Goal: Information Seeking & Learning: Understand process/instructions

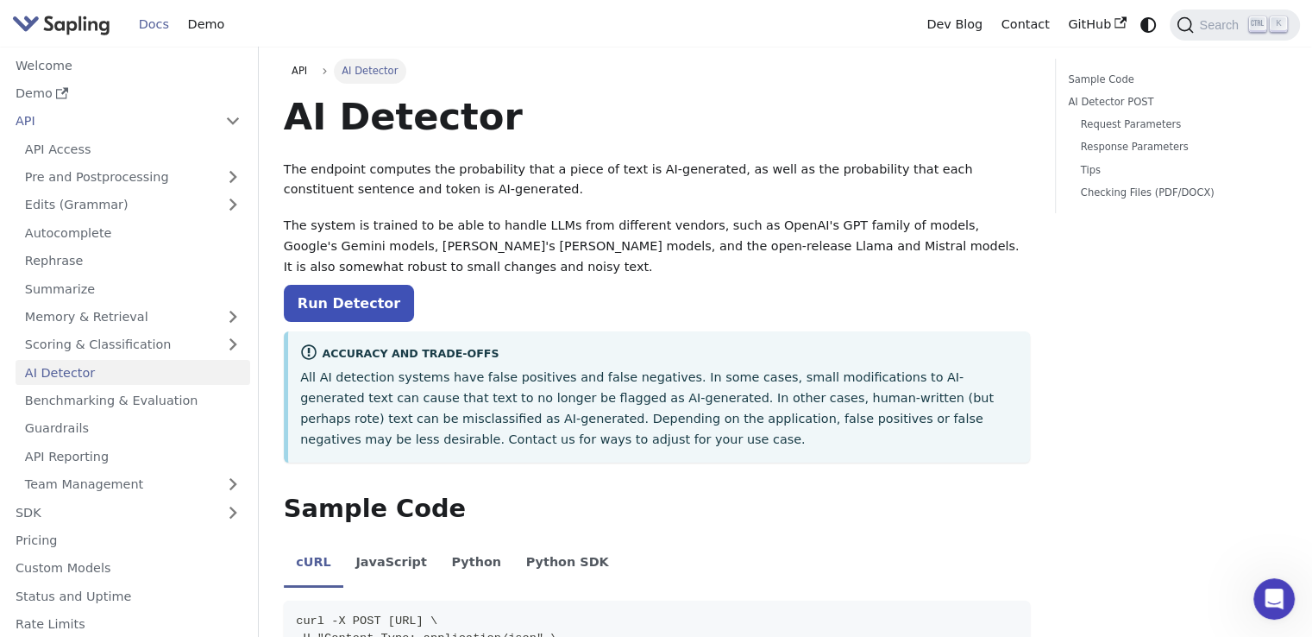
click at [144, 22] on link "Docs" at bounding box center [153, 24] width 49 height 27
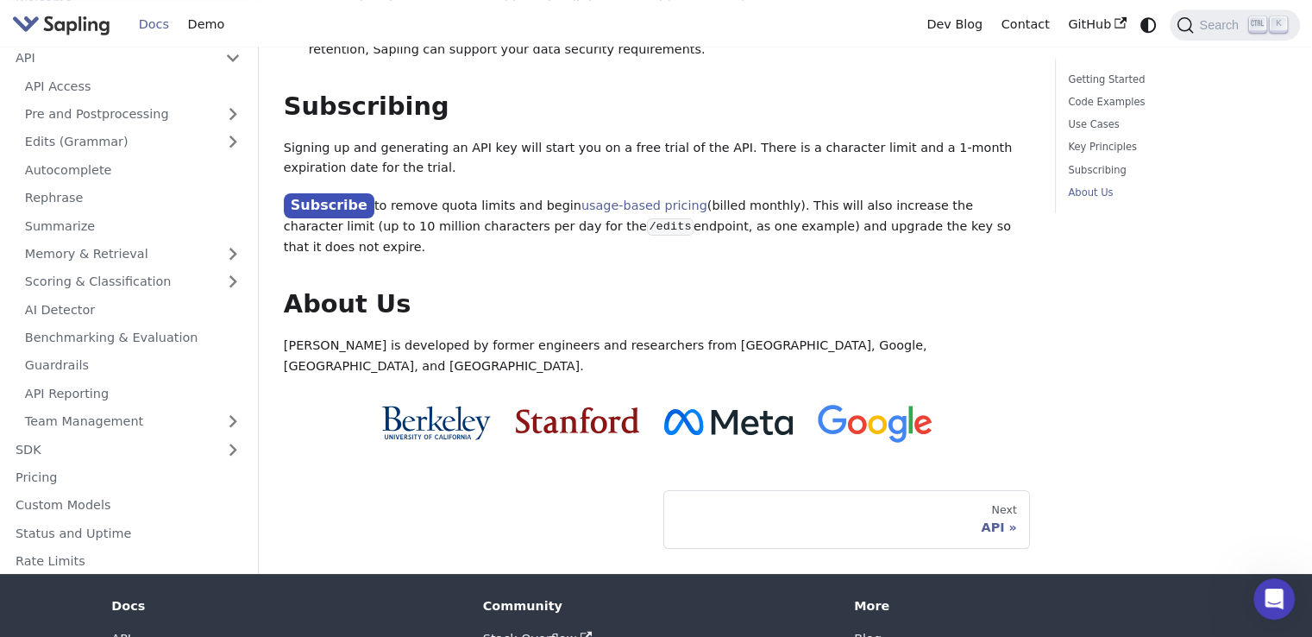
scroll to position [1437, 0]
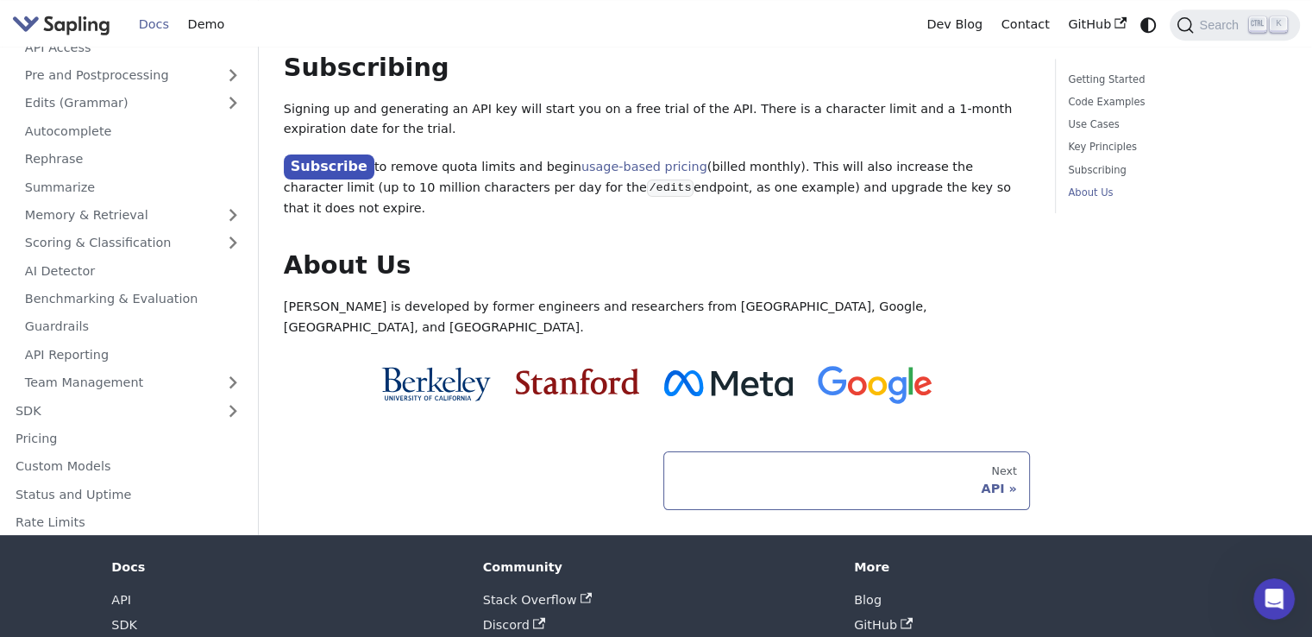
click at [694, 464] on div "Next" at bounding box center [846, 471] width 341 height 14
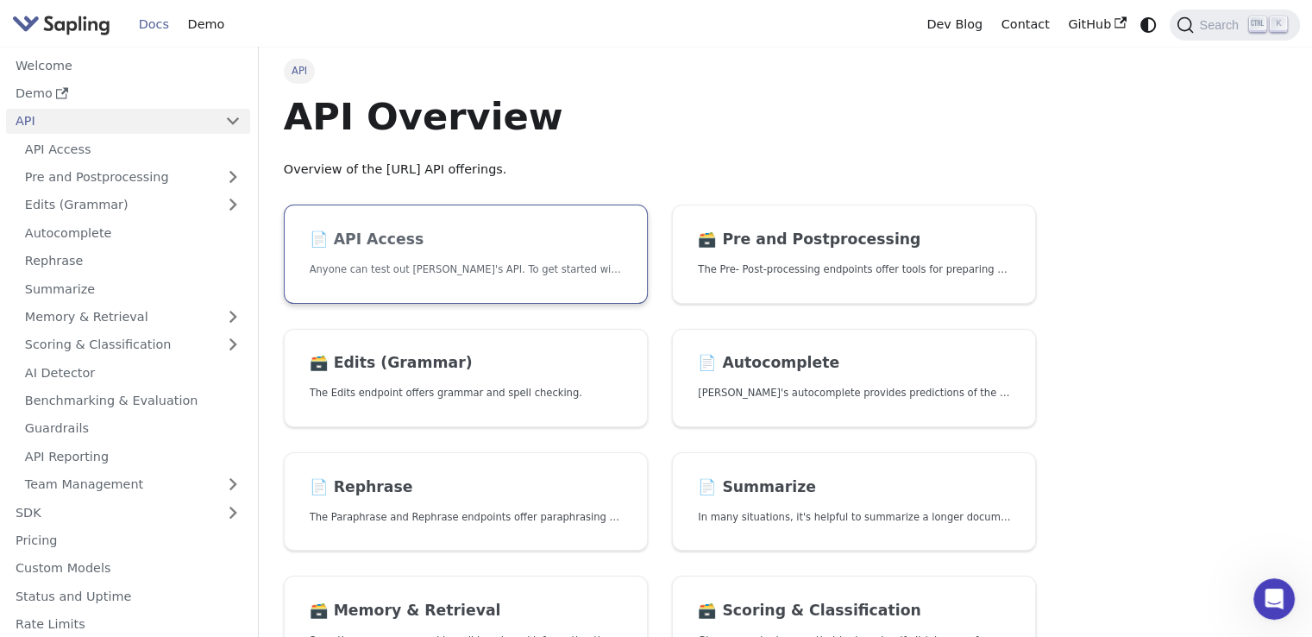
click at [383, 238] on h2 "📄️ API Access" at bounding box center [466, 239] width 312 height 19
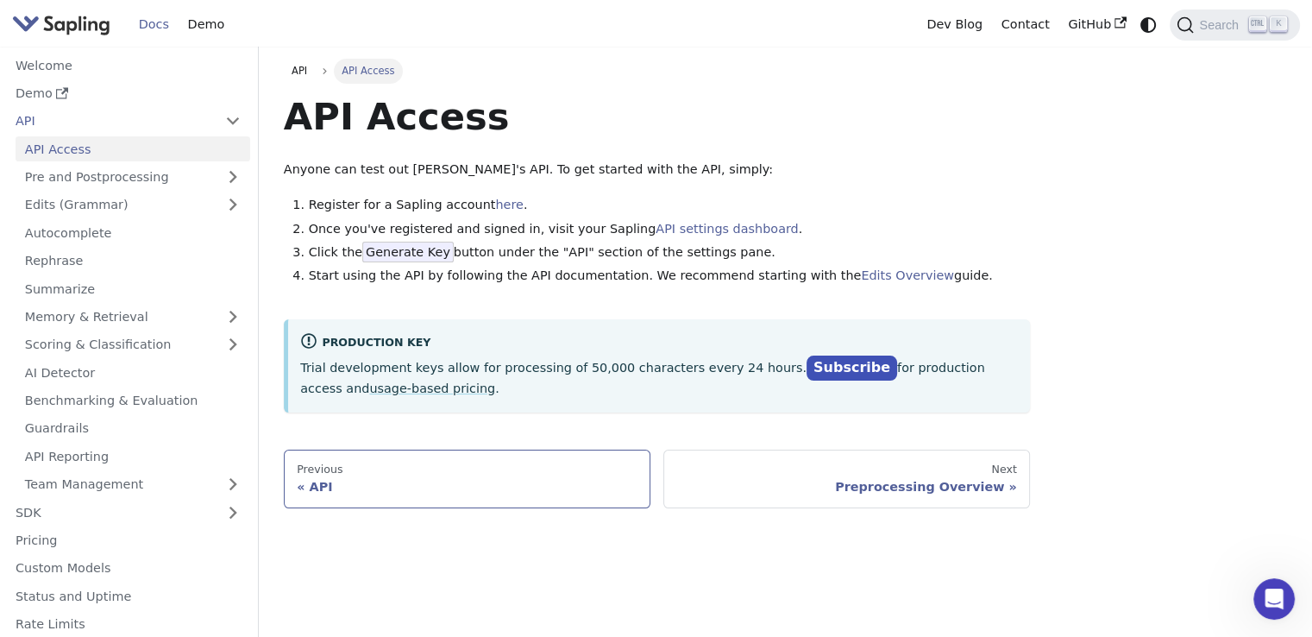
click at [525, 474] on div "Previous" at bounding box center [467, 469] width 341 height 14
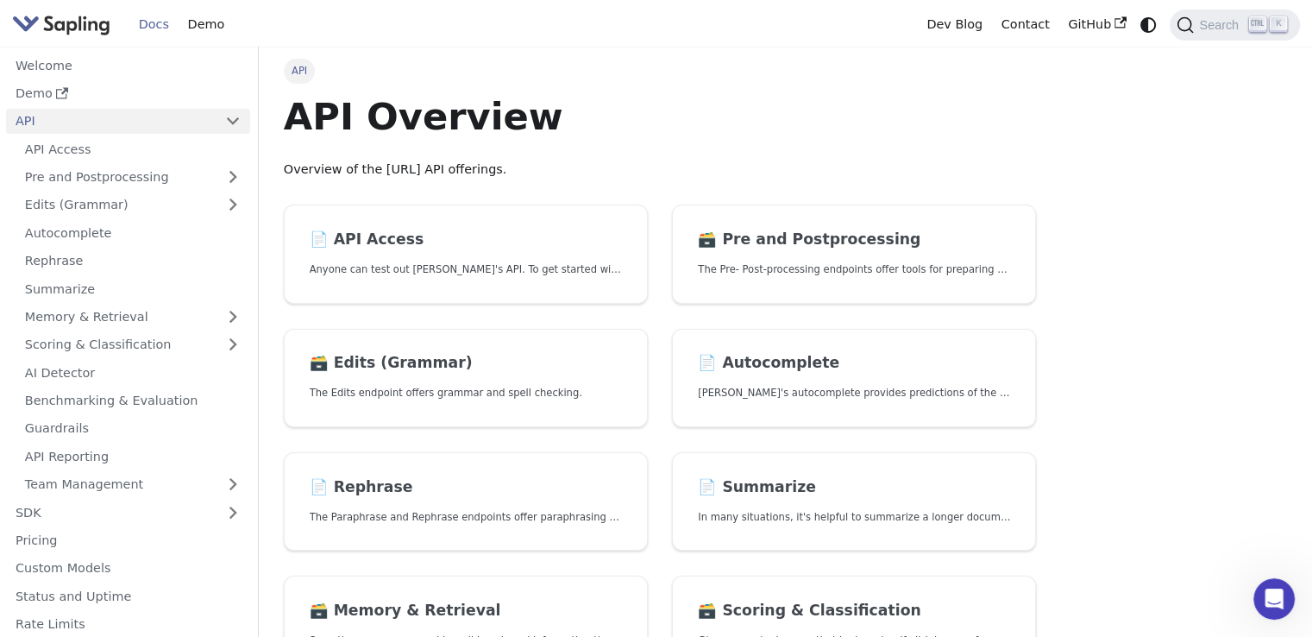
click at [159, 21] on link "Docs" at bounding box center [153, 24] width 49 height 27
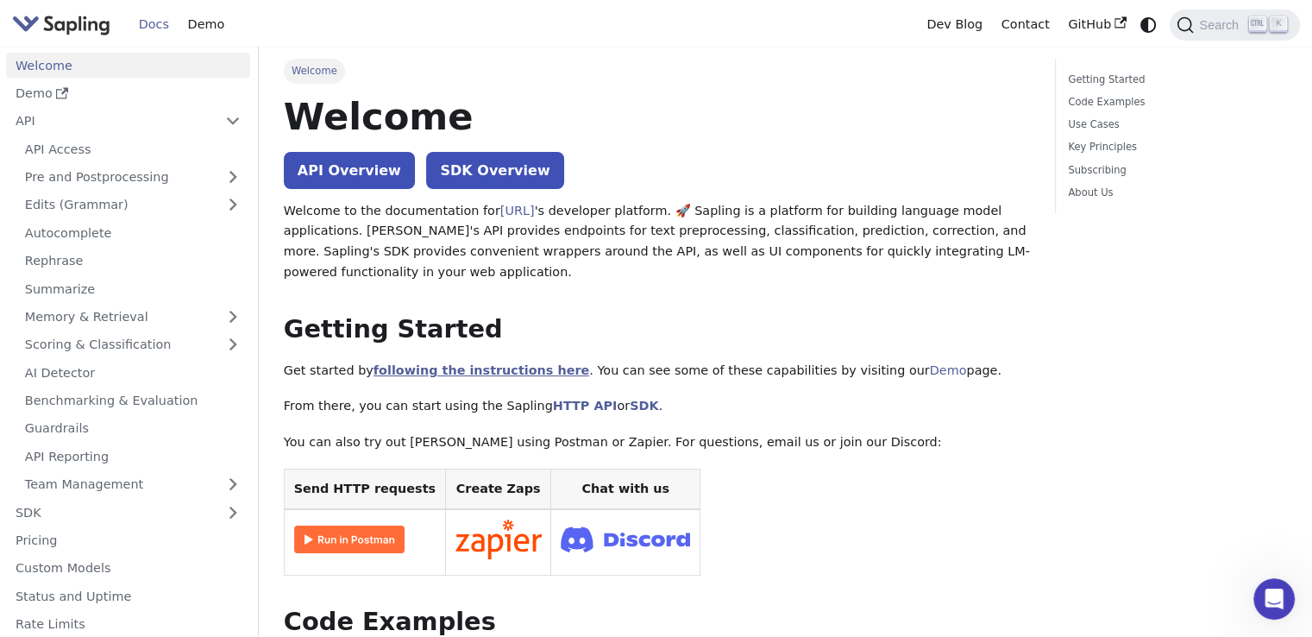
click at [474, 373] on link "following the instructions here" at bounding box center [482, 370] width 216 height 14
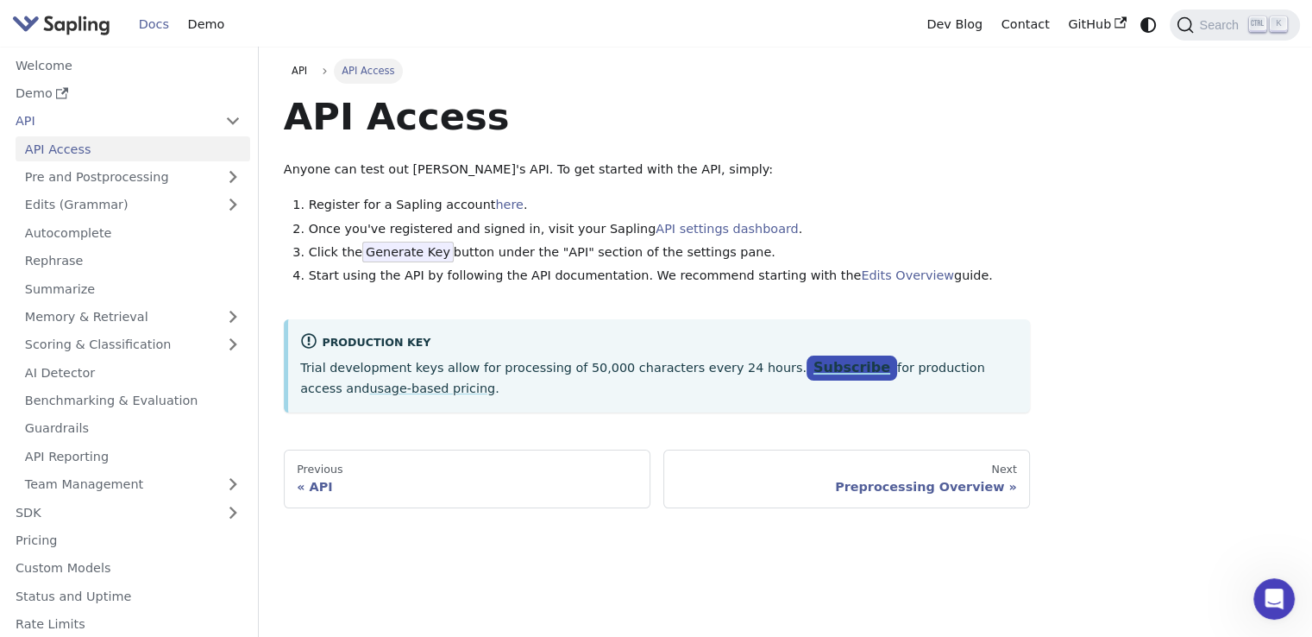
click at [807, 363] on link "Subscribe" at bounding box center [852, 367] width 91 height 25
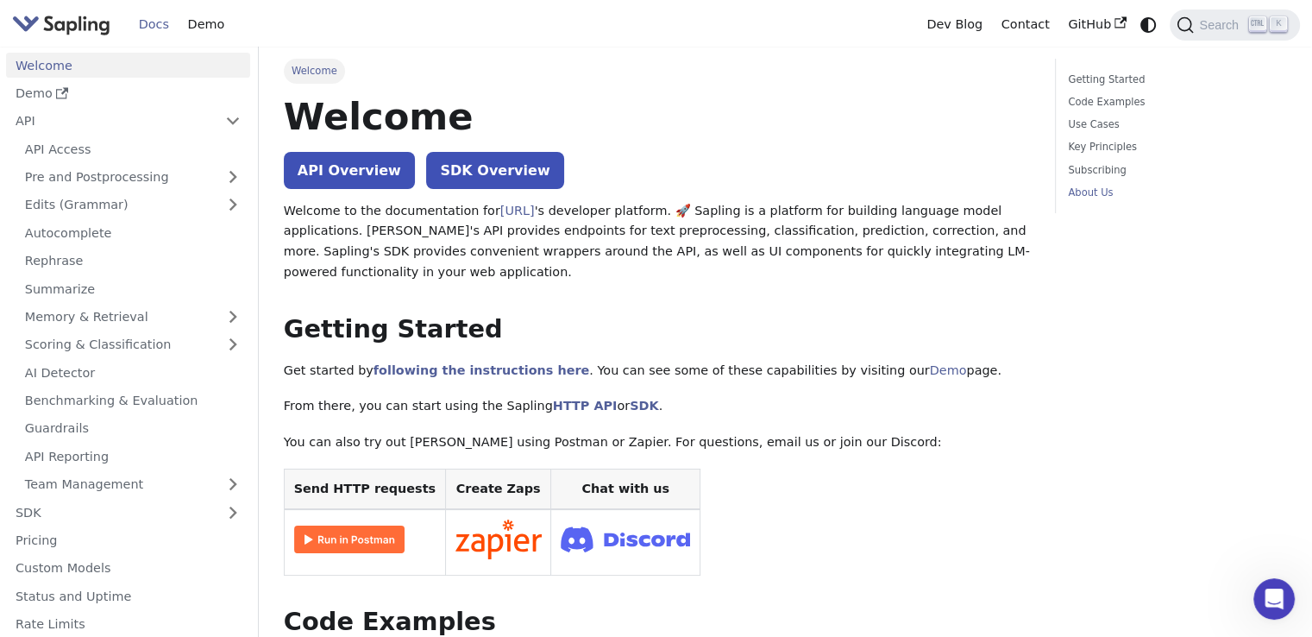
scroll to position [1437, 0]
